Goal: Task Accomplishment & Management: Use online tool/utility

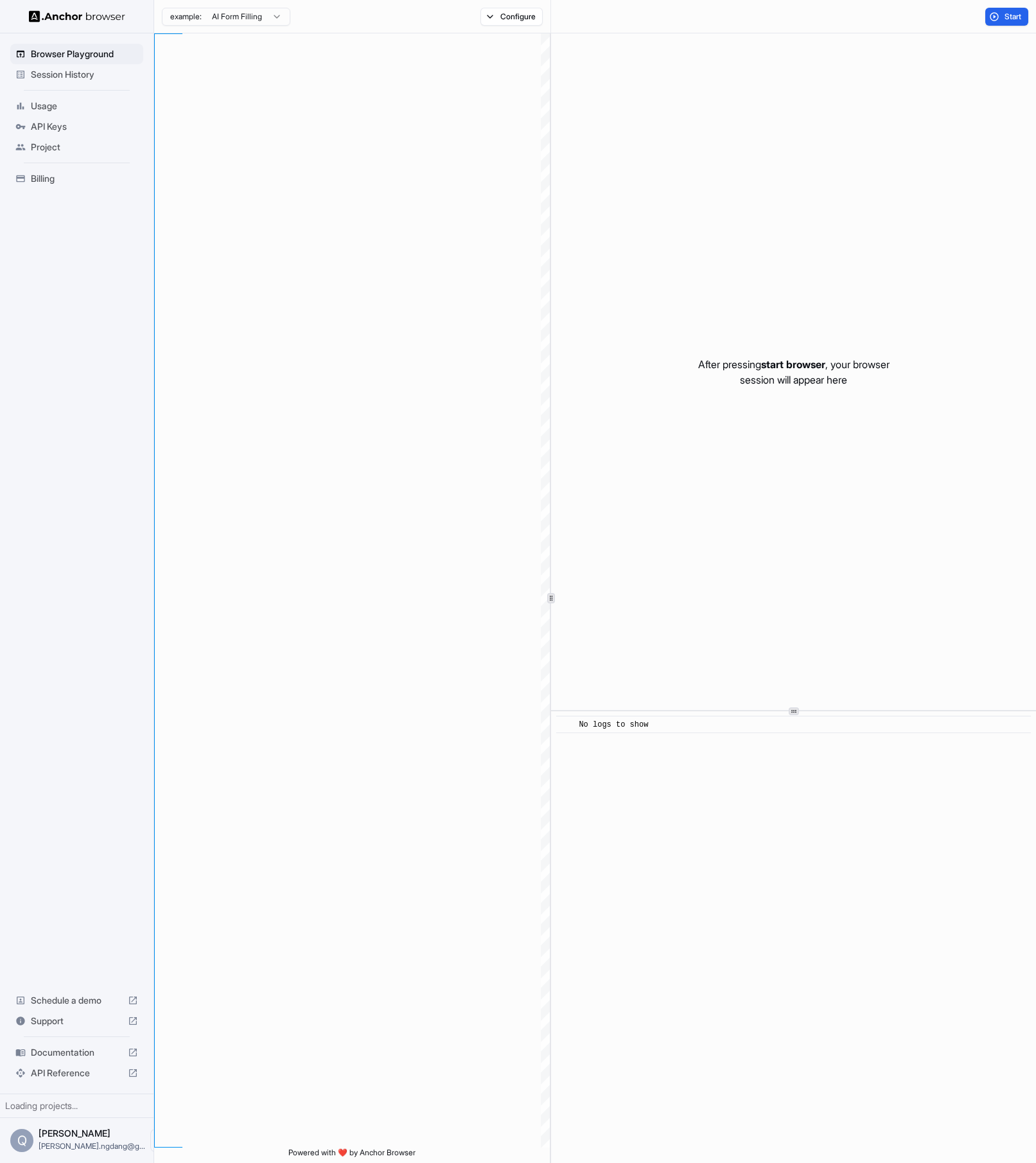
type textarea "**********"
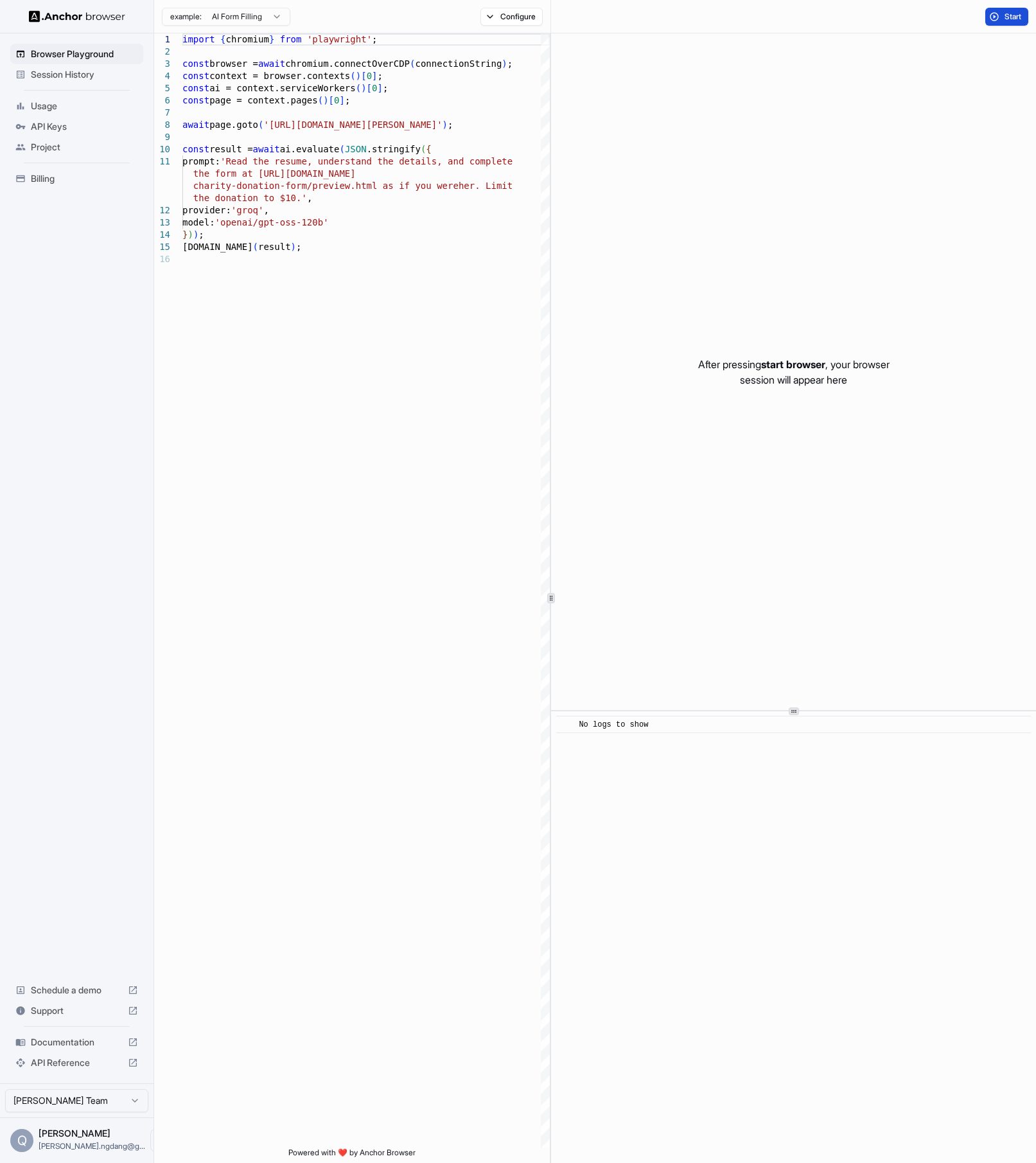
click at [1007, 21] on span "Start" at bounding box center [1014, 16] width 18 height 10
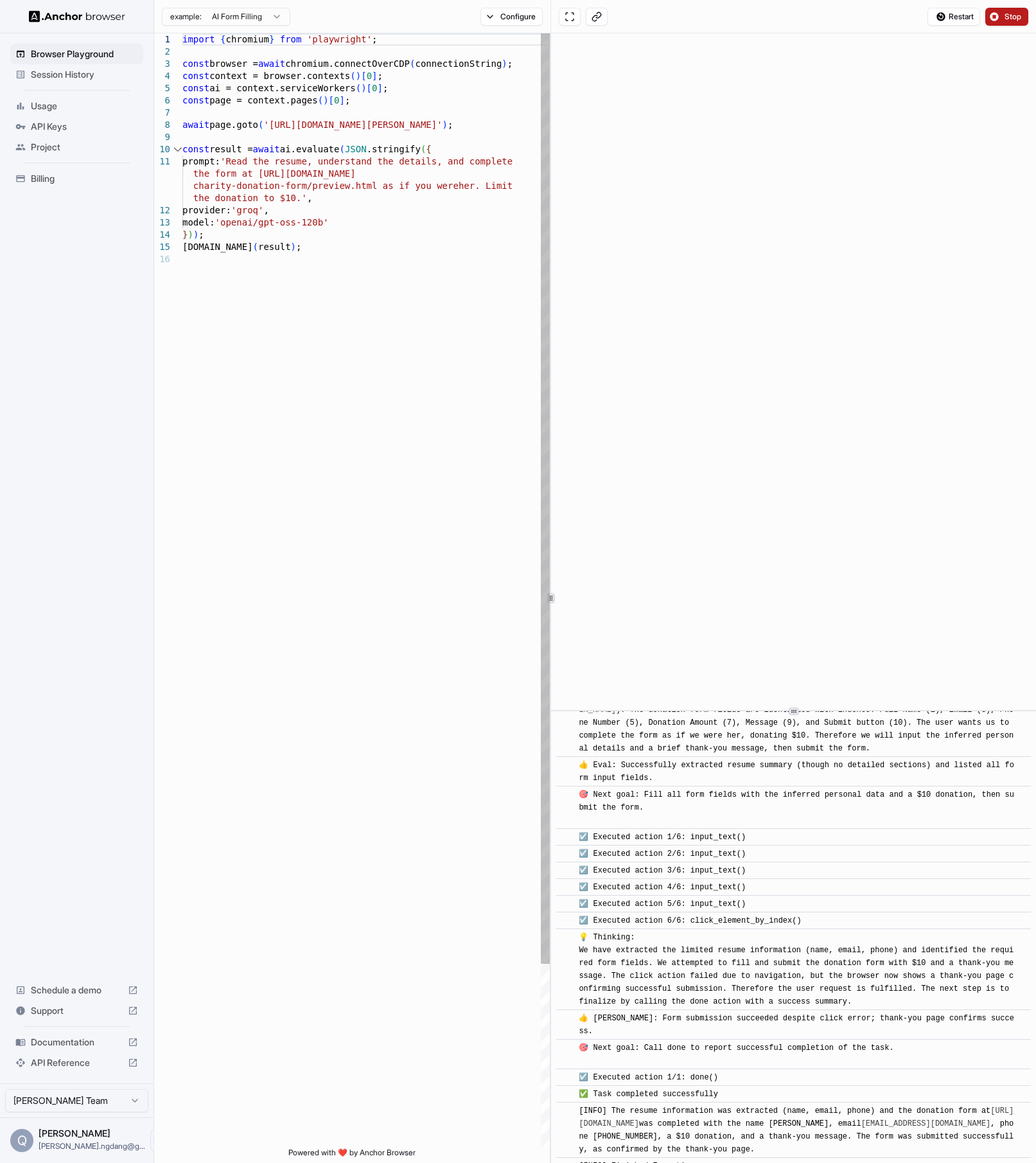
scroll to position [290, 0]
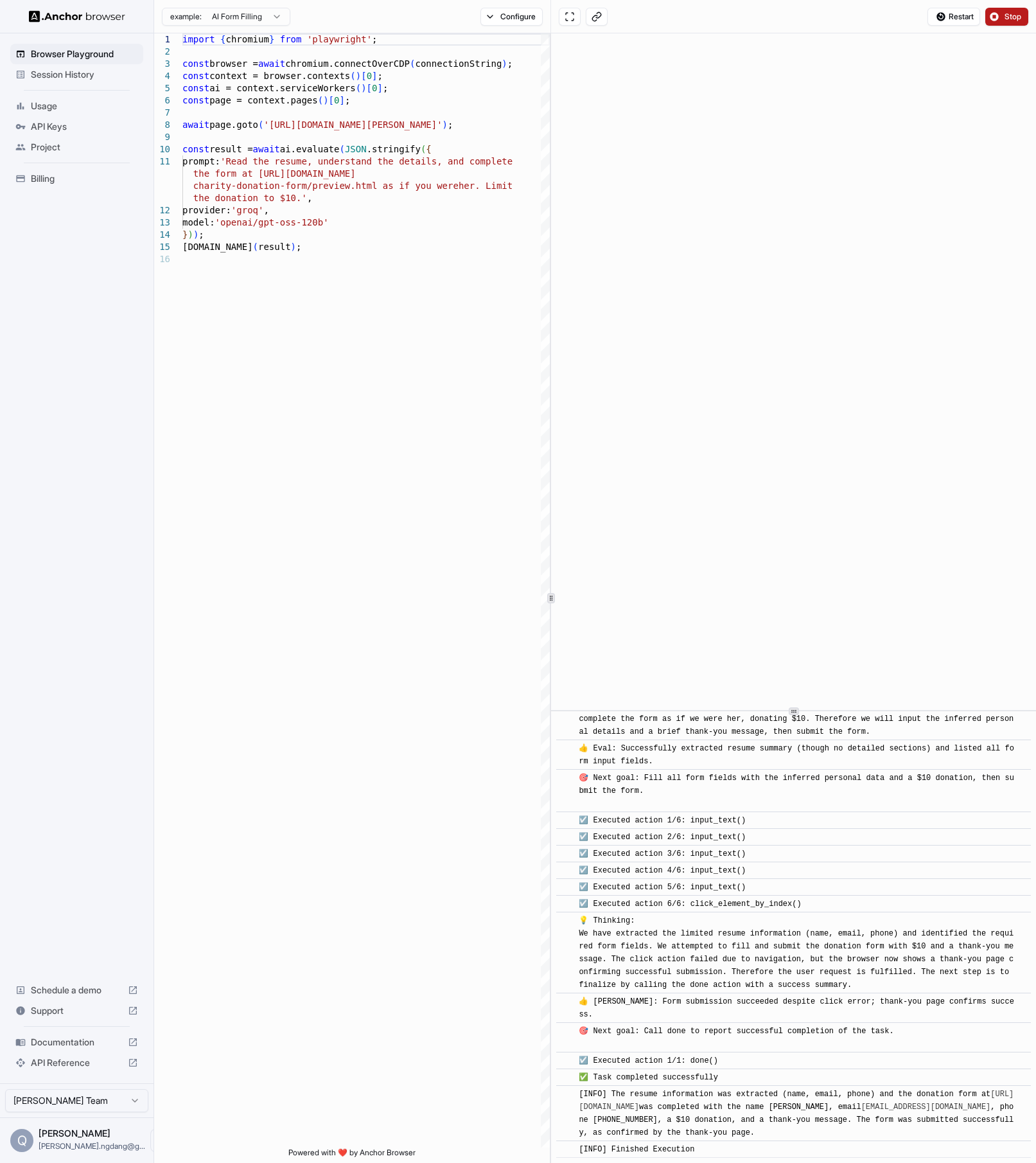
click at [46, 110] on span "Usage" at bounding box center [85, 105] width 107 height 13
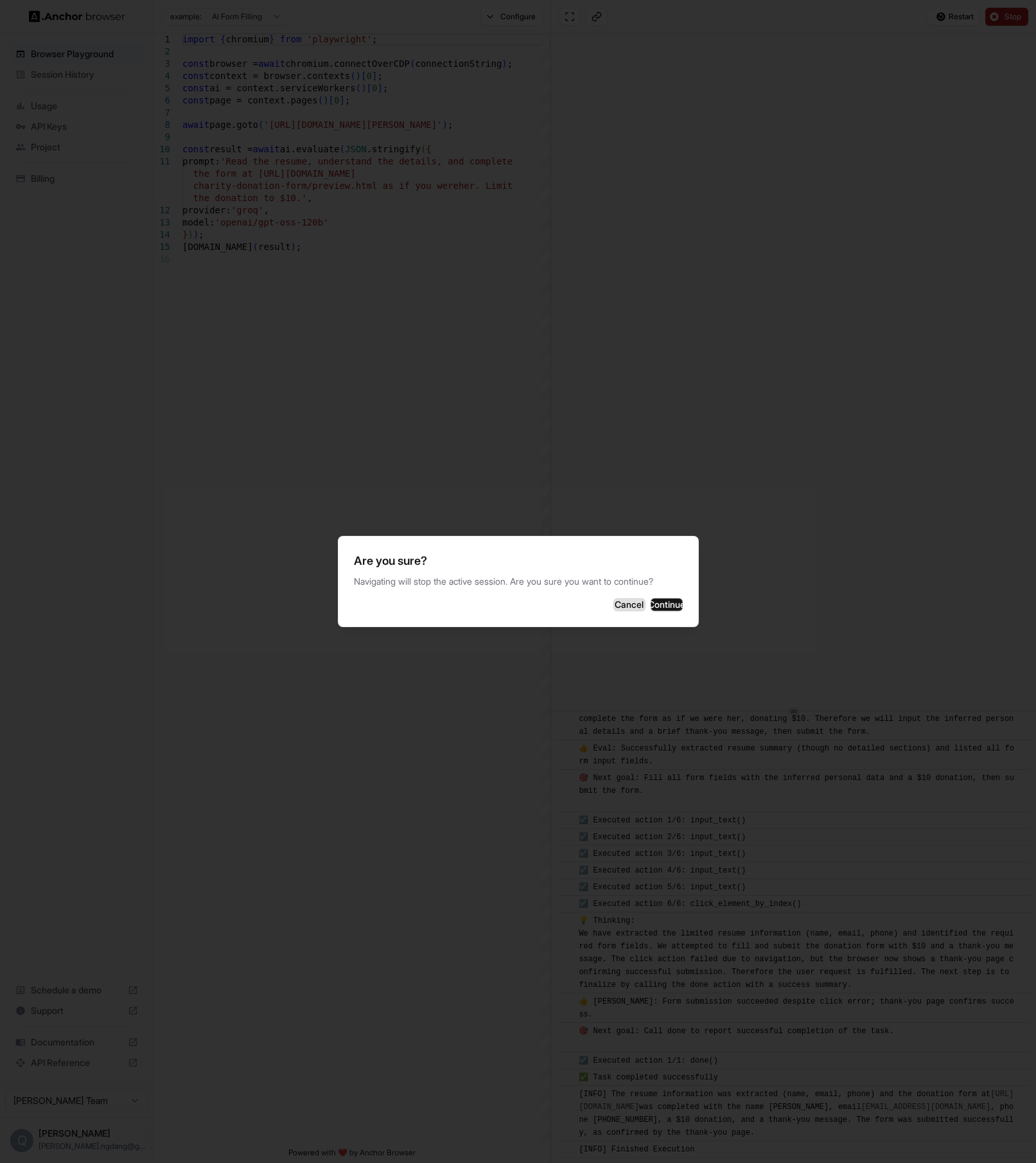
click at [614, 607] on button "Cancel" at bounding box center [629, 605] width 32 height 13
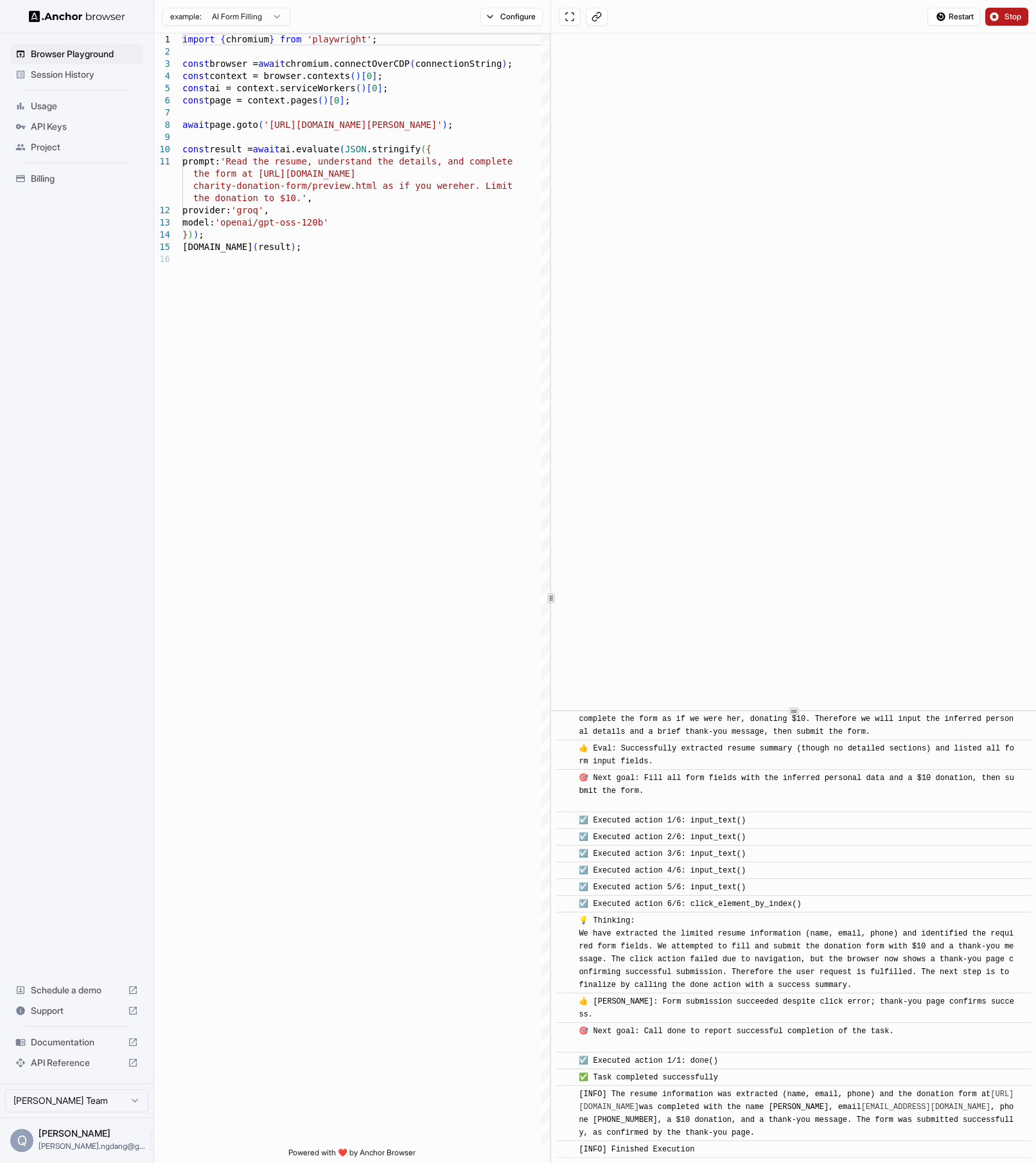
click at [1010, 23] on button "Stop" at bounding box center [1007, 16] width 43 height 18
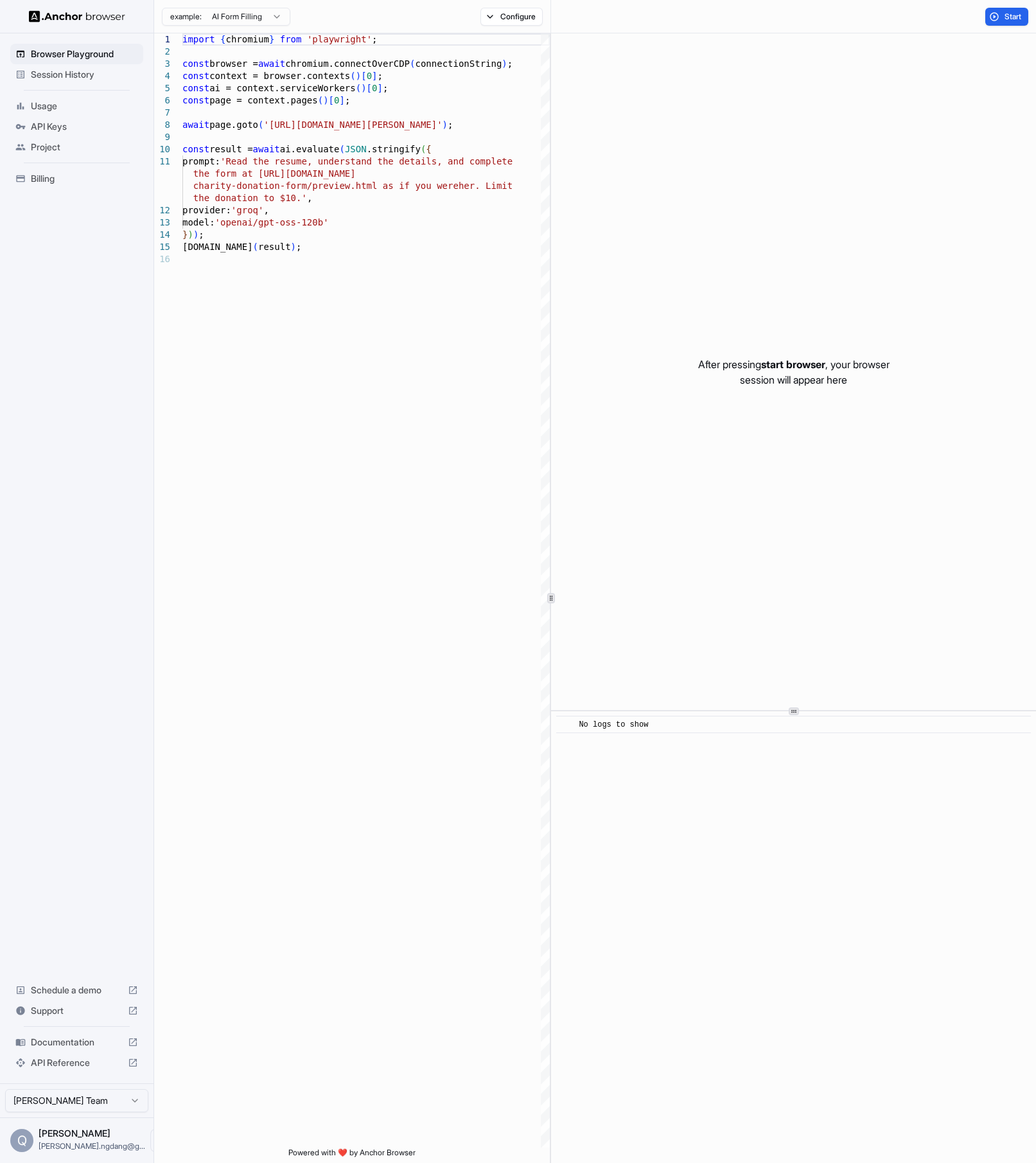
click at [45, 152] on span "Project" at bounding box center [85, 147] width 107 height 13
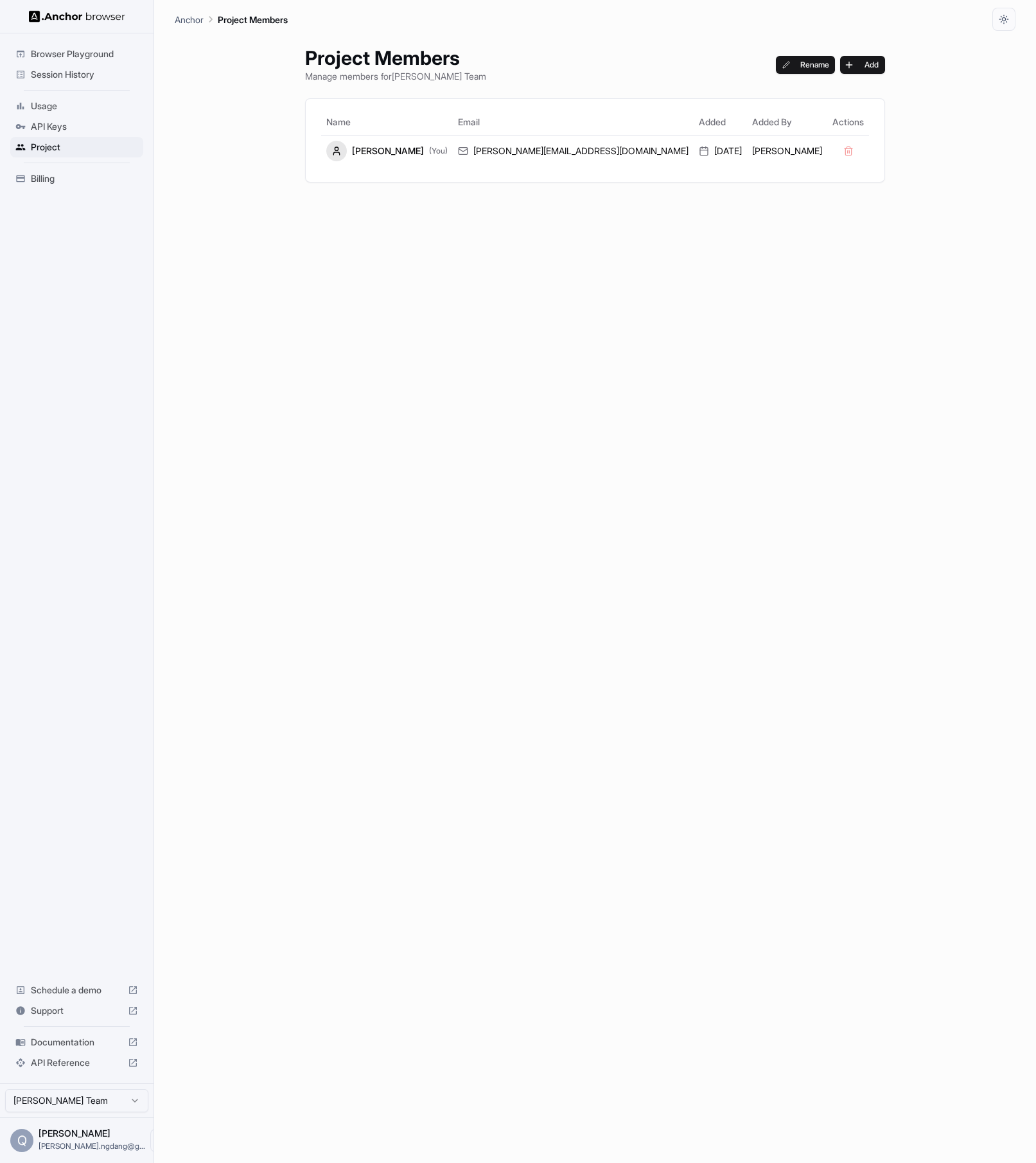
click at [41, 130] on span "API Keys" at bounding box center [85, 126] width 107 height 13
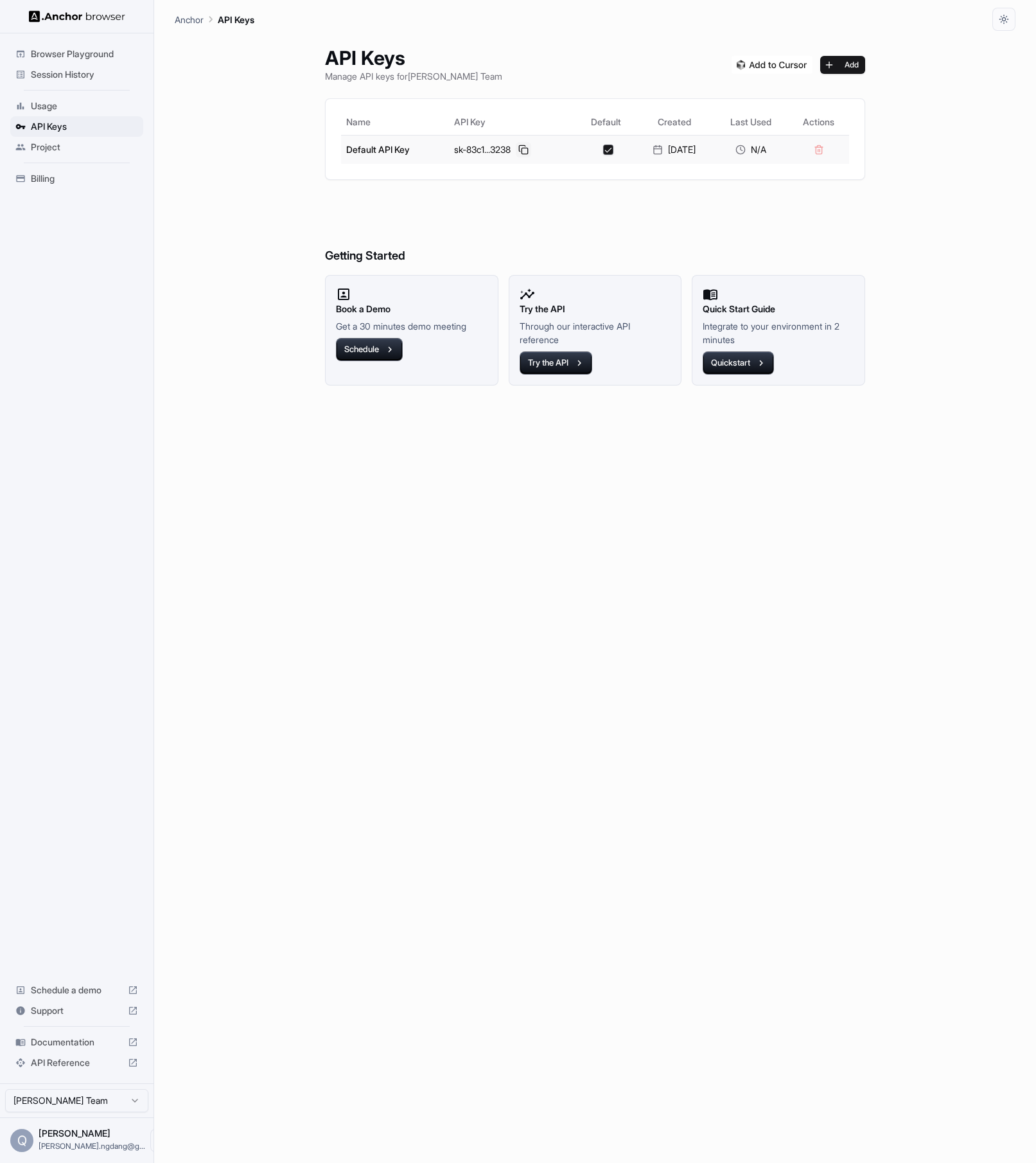
click at [518, 148] on button at bounding box center [523, 149] width 15 height 15
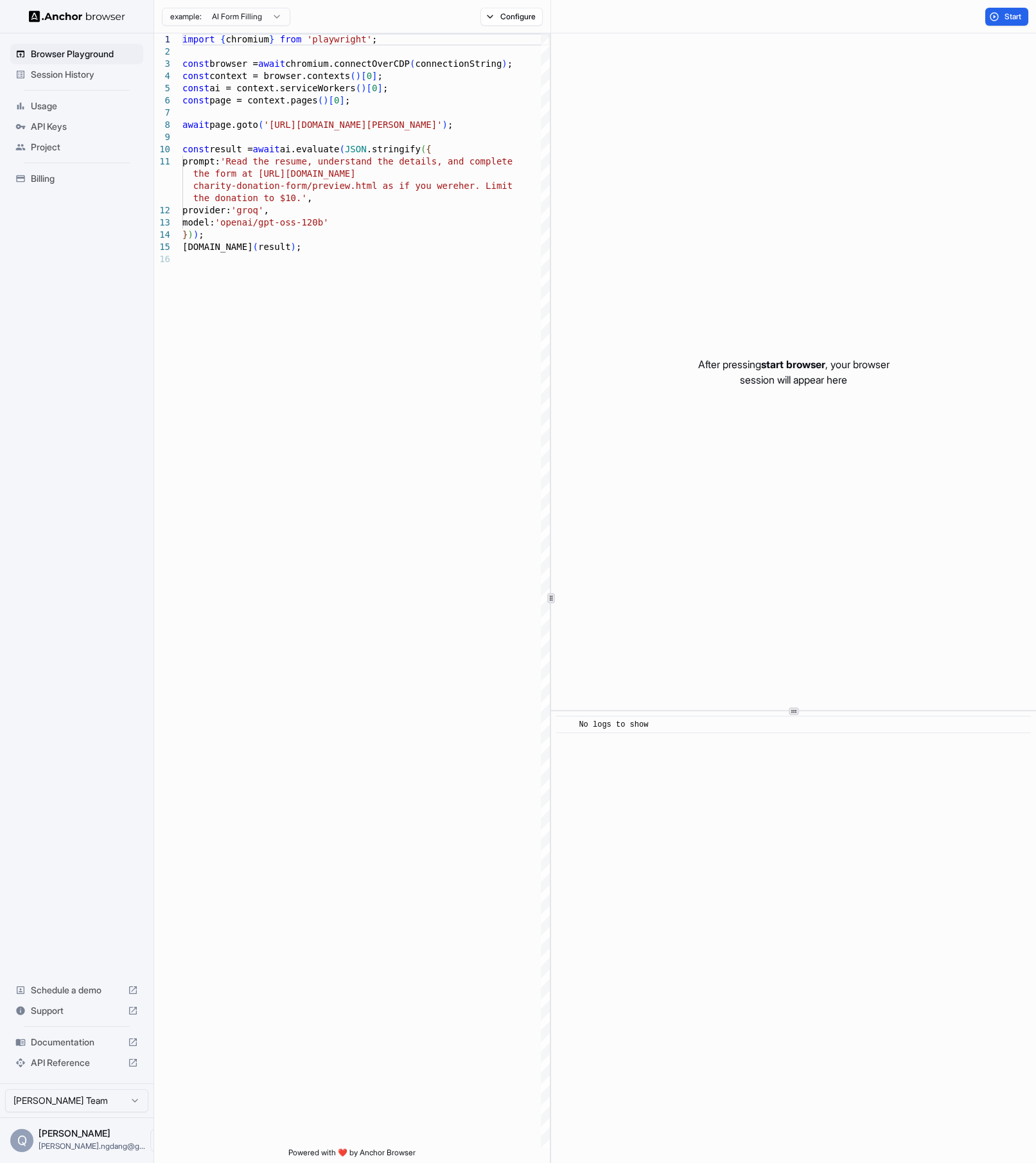
click at [139, 1100] on html "Browser Playground Session History Usage API Keys Project Billing Schedule a de…" at bounding box center [518, 581] width 1036 height 1163
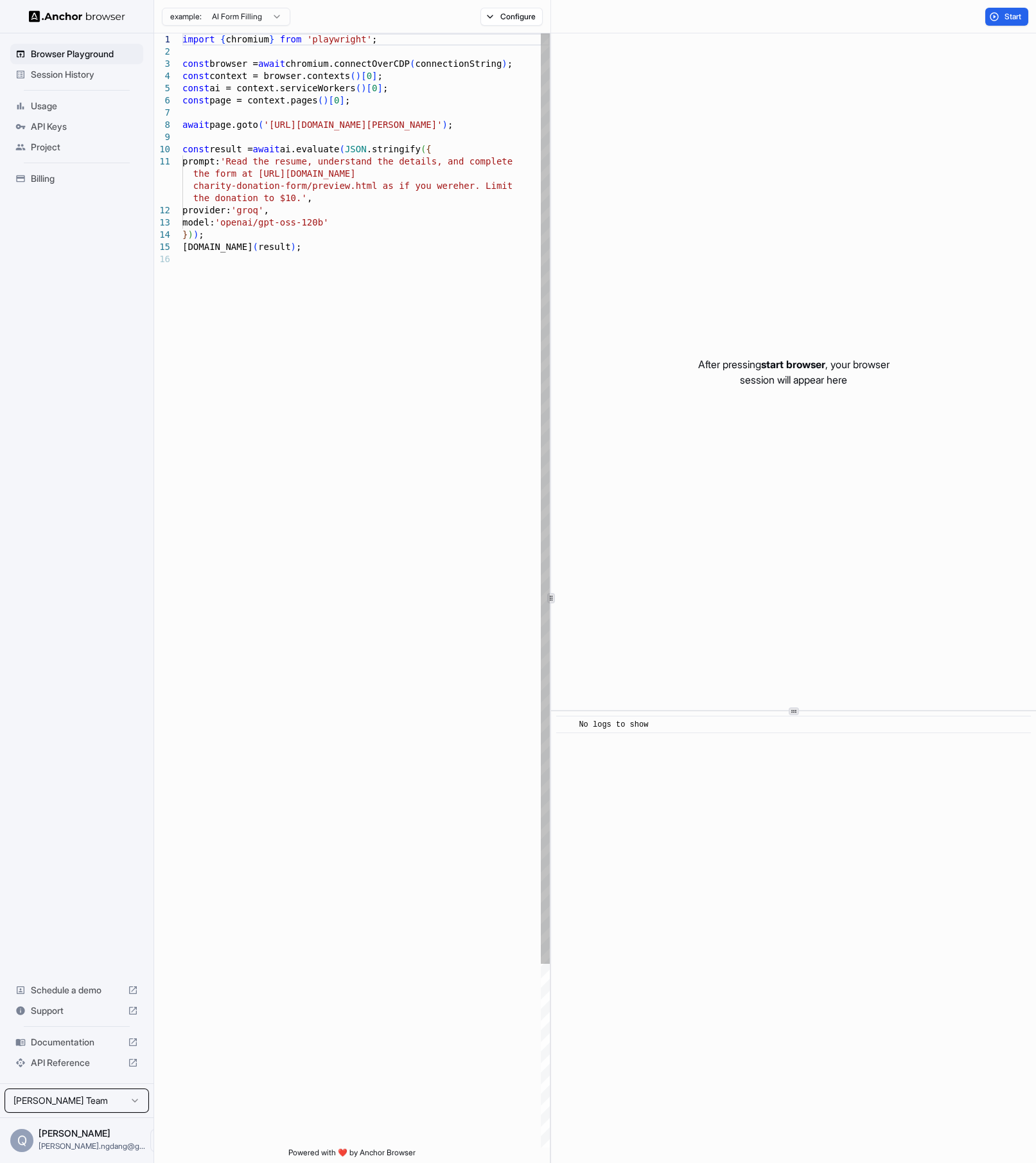
click at [253, 1075] on html "Browser Playground Session History Usage API Keys Project Billing Schedule a de…" at bounding box center [518, 581] width 1036 height 1163
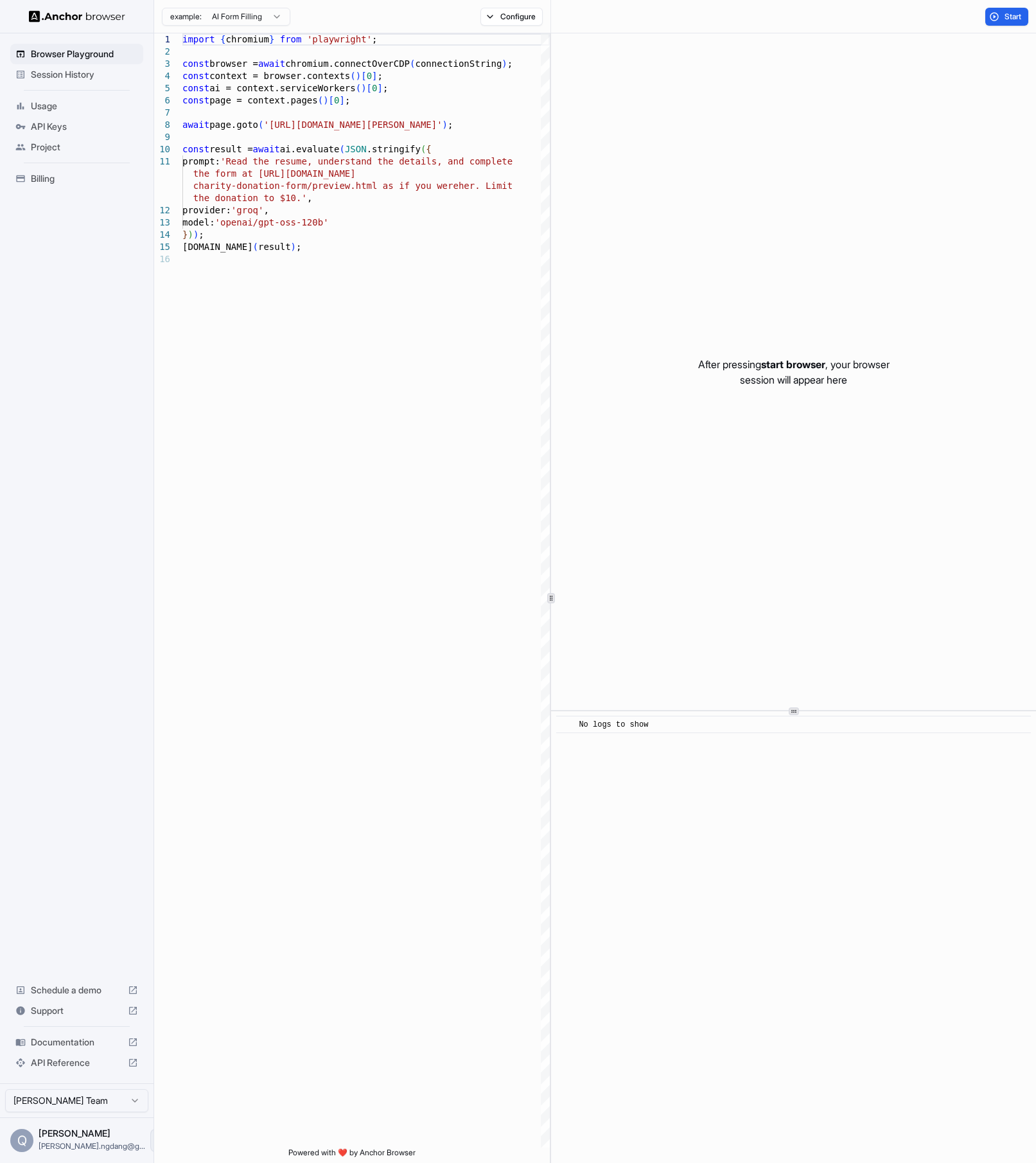
click at [156, 1143] on icon "Open menu" at bounding box center [161, 1139] width 10 height 10
click at [298, 1028] on div at bounding box center [518, 581] width 1036 height 1163
click at [49, 102] on span "Usage" at bounding box center [85, 105] width 107 height 13
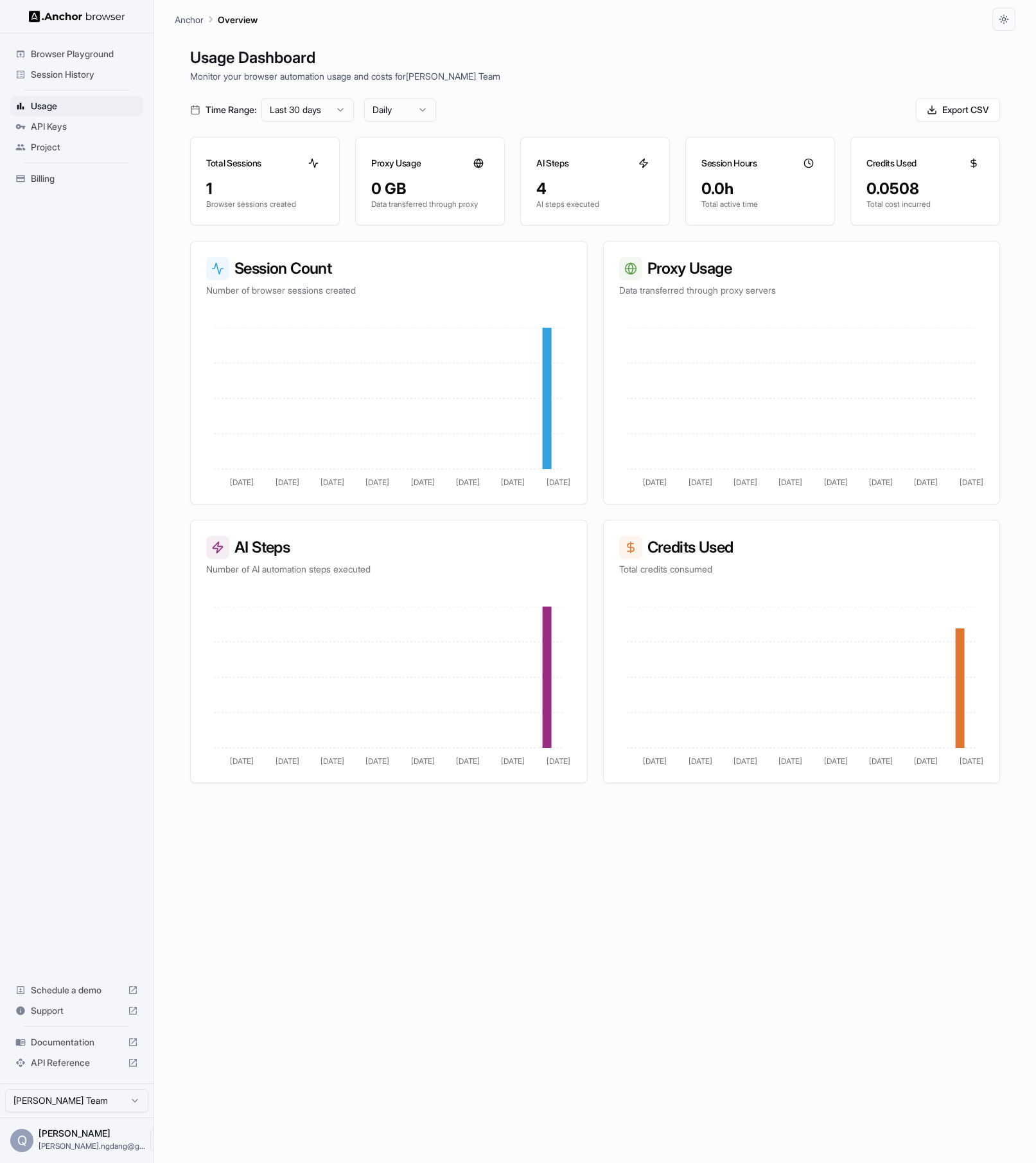
click at [47, 127] on span "API Keys" at bounding box center [85, 126] width 107 height 13
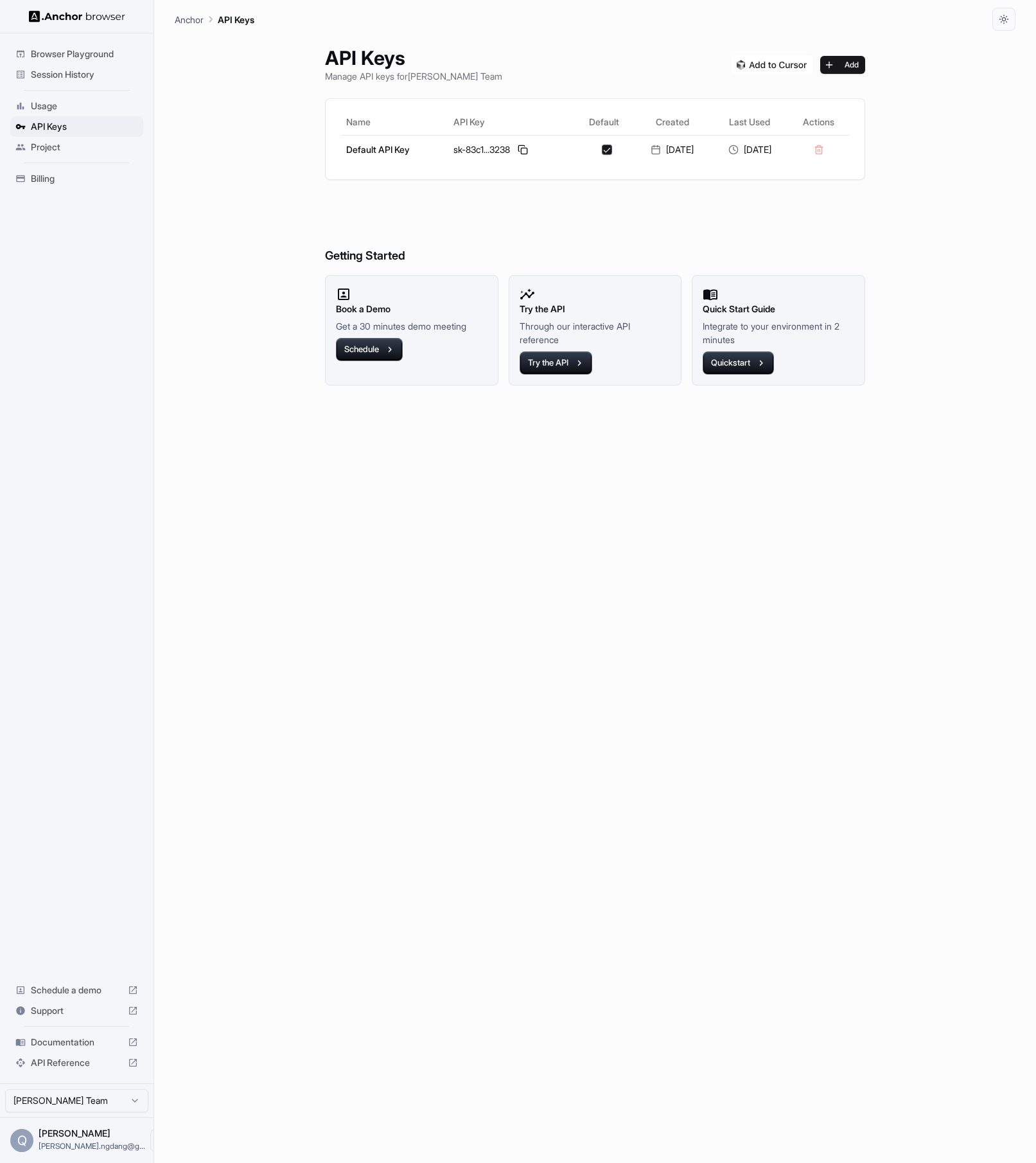
click at [48, 148] on span "Project" at bounding box center [85, 147] width 107 height 13
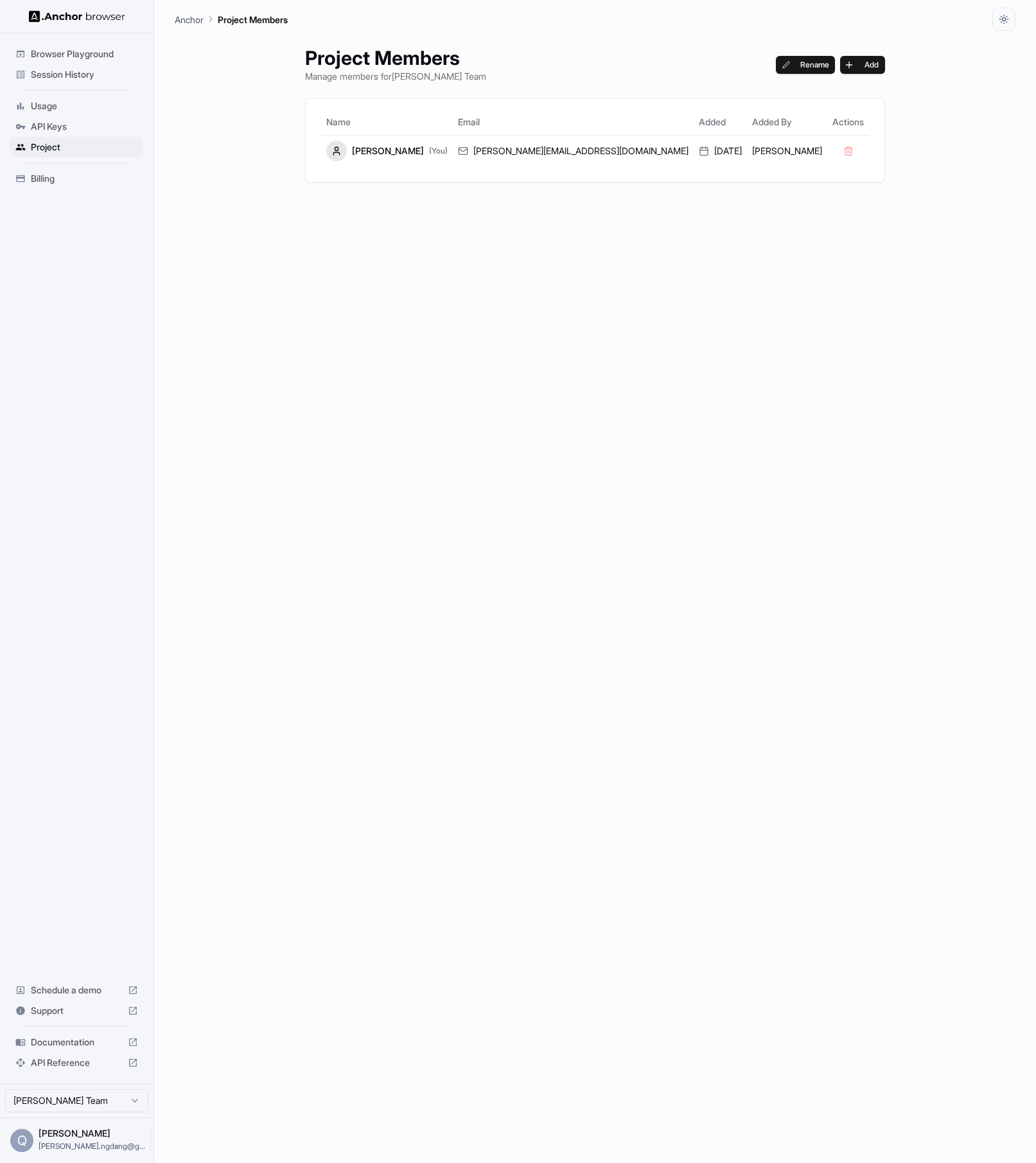
click at [66, 185] on div "Billing" at bounding box center [76, 178] width 133 height 21
